Goal: Find specific page/section: Find specific page/section

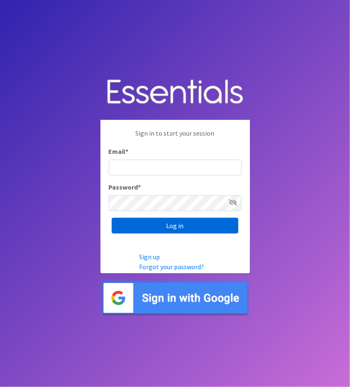
type input "sarah@914cares.org"
click at [199, 229] on input "Log in" at bounding box center [175, 226] width 126 height 16
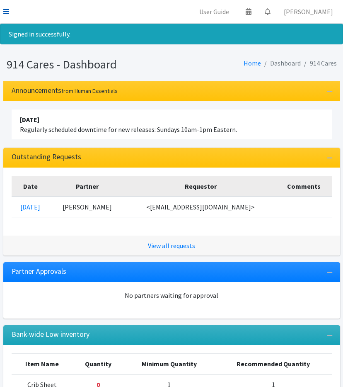
click at [7, 11] on icon at bounding box center [6, 11] width 6 height 7
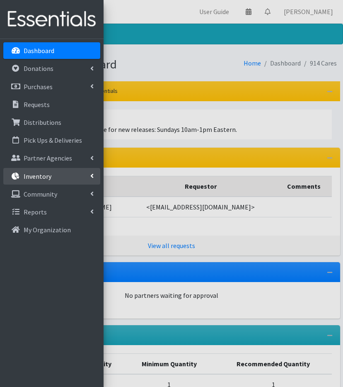
click at [55, 174] on link "Inventory" at bounding box center [51, 176] width 97 height 17
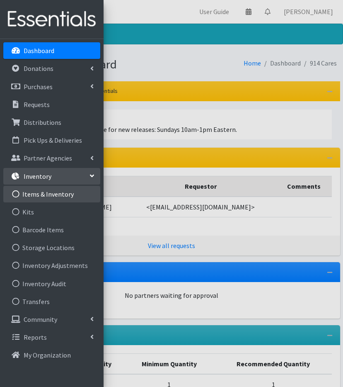
click at [46, 194] on link "Items & Inventory" at bounding box center [51, 194] width 97 height 17
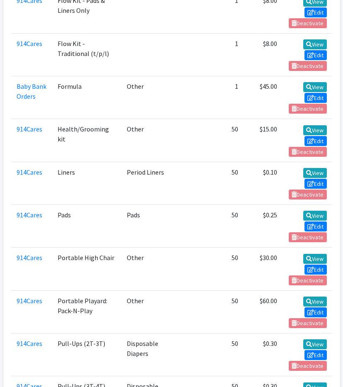
scroll to position [1724, 0]
drag, startPoint x: 143, startPoint y: 223, endPoint x: 49, endPoint y: 222, distance: 93.7
click at [49, 290] on tr "914Cares Portable Playard: Pack-N-Play Other 50 $60.00 View Edit Deactivate" at bounding box center [172, 311] width 321 height 43
drag, startPoint x: 49, startPoint y: 222, endPoint x: 171, endPoint y: 236, distance: 122.7
click at [175, 290] on td at bounding box center [187, 311] width 24 height 43
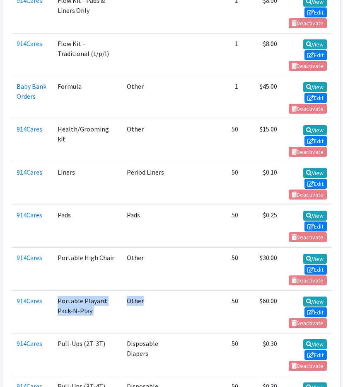
drag, startPoint x: 57, startPoint y: 223, endPoint x: 150, endPoint y: 236, distance: 93.8
click at [150, 290] on tr "914Cares Portable Playard: Pack-N-Play Other 50 $60.00 View Edit Deactivate" at bounding box center [172, 311] width 321 height 43
drag, startPoint x: 150, startPoint y: 236, endPoint x: 193, endPoint y: 279, distance: 61.3
click at [193, 333] on td at bounding box center [187, 354] width 24 height 43
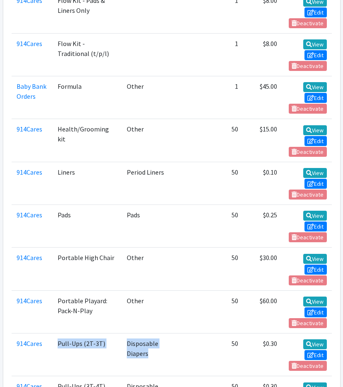
drag, startPoint x: 129, startPoint y: 277, endPoint x: 51, endPoint y: 262, distance: 78.9
click at [51, 333] on tr "914Cares Pull-Ups (2T-3T) Disposable Diapers 50 $0.30 View Edit Deactivate" at bounding box center [172, 354] width 321 height 43
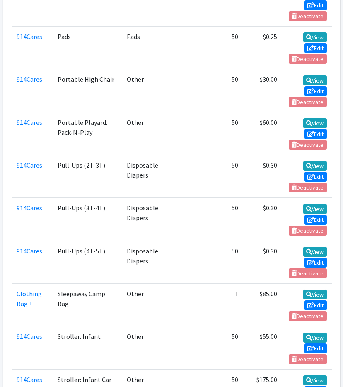
scroll to position [1906, 0]
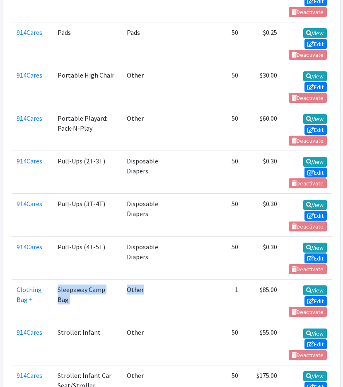
drag, startPoint x: 143, startPoint y: 208, endPoint x: 56, endPoint y: 211, distance: 87.1
click at [56, 279] on tr "Clothing Bag + Sleepaway Camp Bag Other 1 $85.00 View Edit Deactivate" at bounding box center [172, 300] width 321 height 43
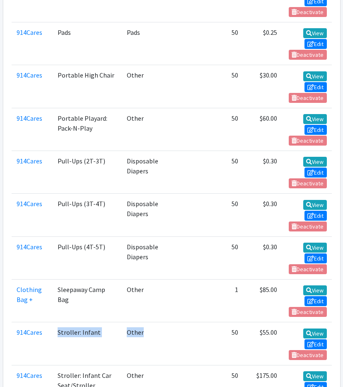
drag, startPoint x: 163, startPoint y: 246, endPoint x: 54, endPoint y: 248, distance: 108.7
click at [54, 322] on tr "914Cares Stroller: Infant Other 50 $55.00 View Edit Deactivate" at bounding box center [172, 343] width 321 height 43
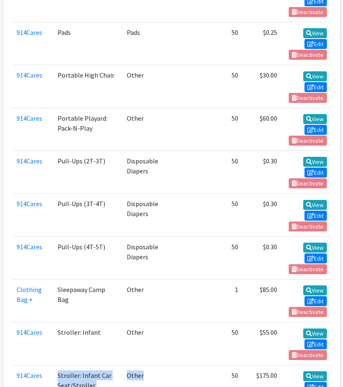
drag, startPoint x: 54, startPoint y: 248, endPoint x: 143, endPoint y: 296, distance: 102.1
click at [143, 365] on tr "914Cares Stroller: Infant Car Seat/Stroller System Other 50 $175.00 View Edit D…" at bounding box center [172, 386] width 321 height 43
drag, startPoint x: 143, startPoint y: 296, endPoint x: 185, endPoint y: 312, distance: 44.4
click at [185, 365] on td at bounding box center [187, 386] width 24 height 43
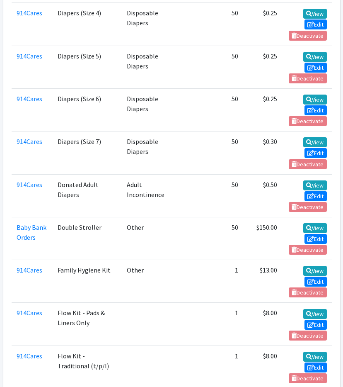
scroll to position [1412, 0]
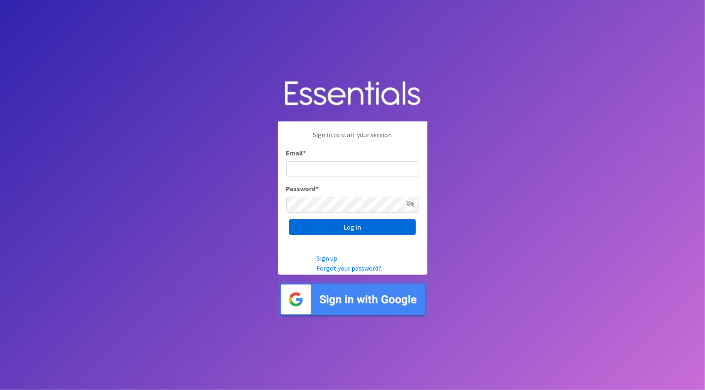
type input "sarah@914cares.org"
click at [333, 222] on input "Log in" at bounding box center [352, 227] width 126 height 16
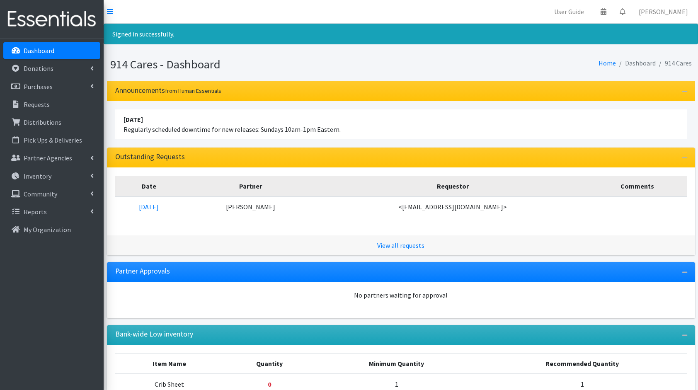
scroll to position [59, 0]
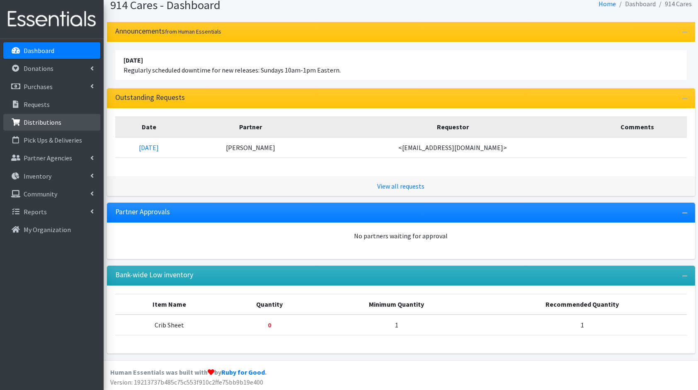
click at [57, 121] on p "Distributions" at bounding box center [43, 122] width 38 height 8
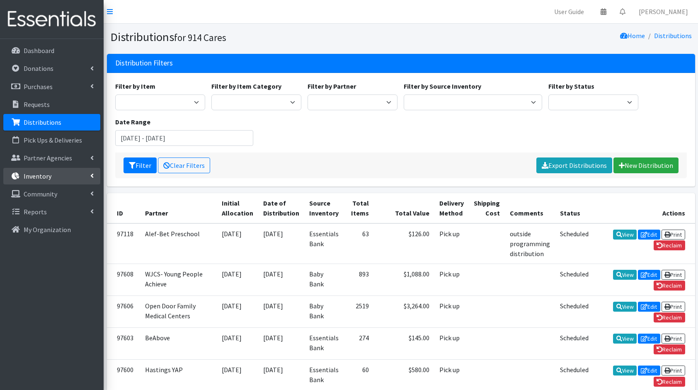
click at [49, 177] on p "Inventory" at bounding box center [38, 176] width 28 height 8
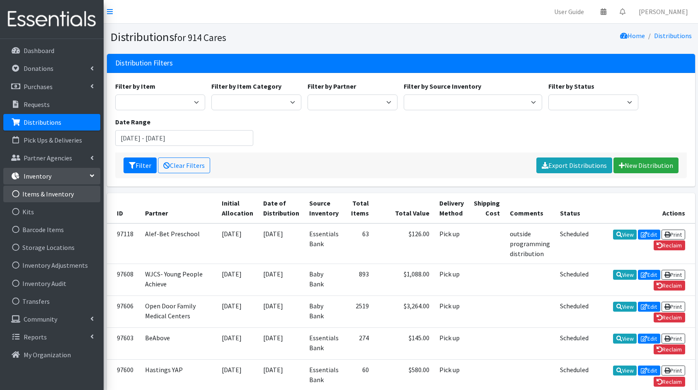
click at [46, 193] on link "Items & Inventory" at bounding box center [51, 194] width 97 height 17
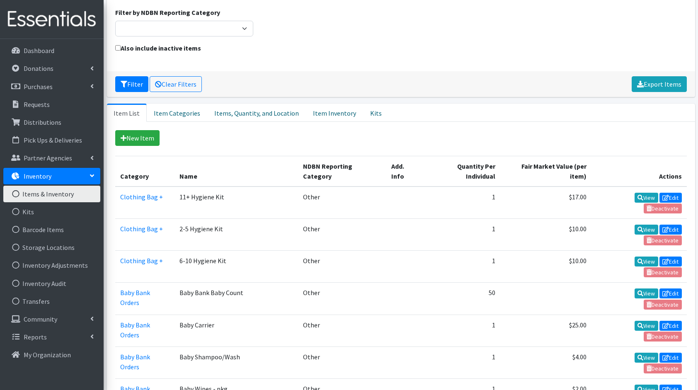
scroll to position [57, 0]
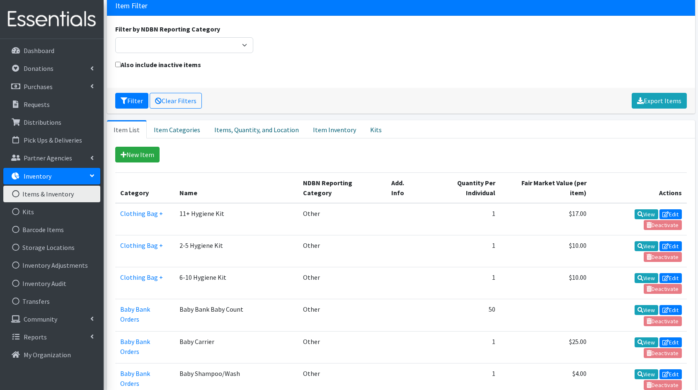
click at [244, 173] on th "Name" at bounding box center [237, 187] width 124 height 31
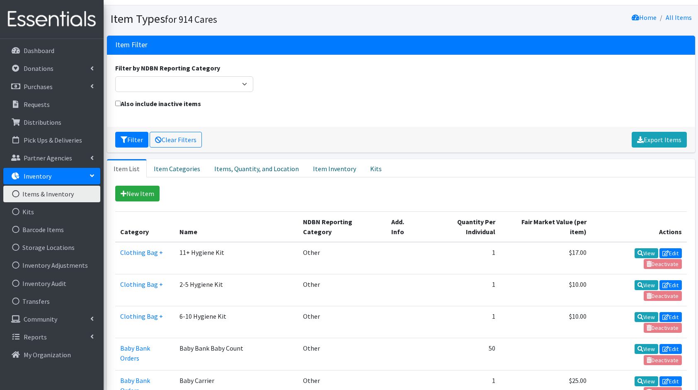
scroll to position [18, 0]
